Goal: Check status

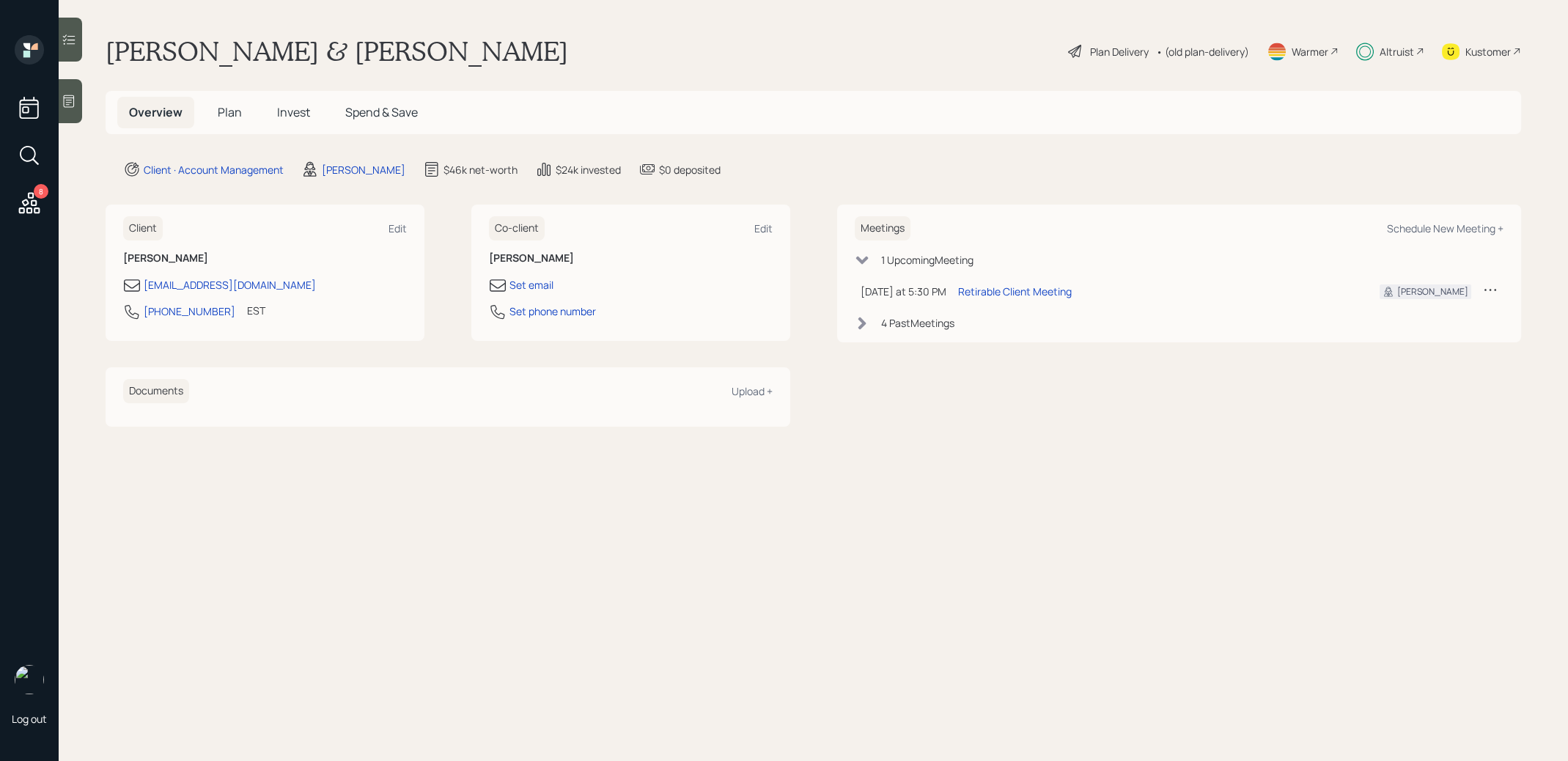
click at [295, 110] on span "Invest" at bounding box center [293, 112] width 33 height 16
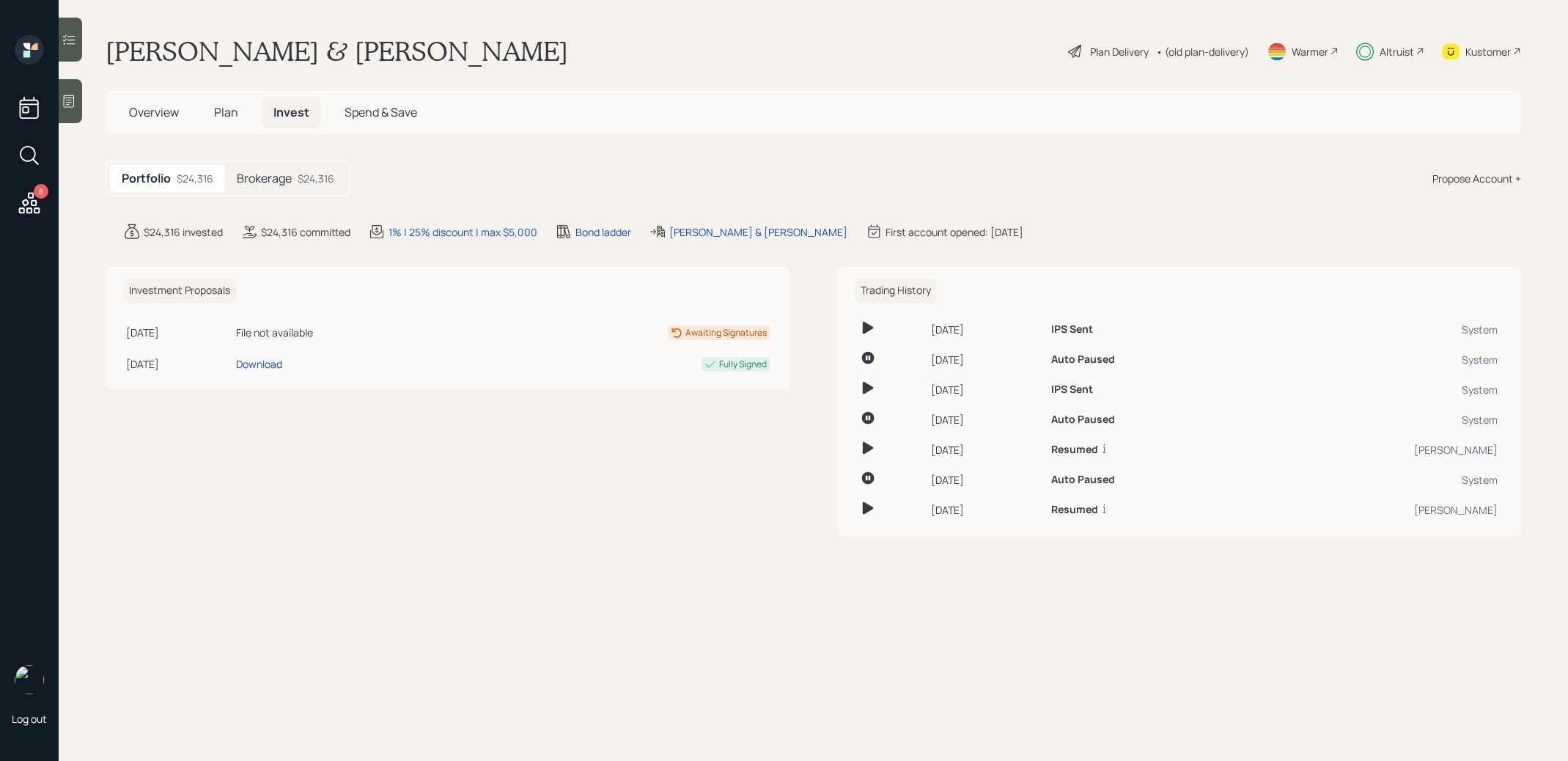
click at [296, 181] on div "Brokerage $24,316" at bounding box center [285, 178] width 121 height 27
